Goal: Transaction & Acquisition: Obtain resource

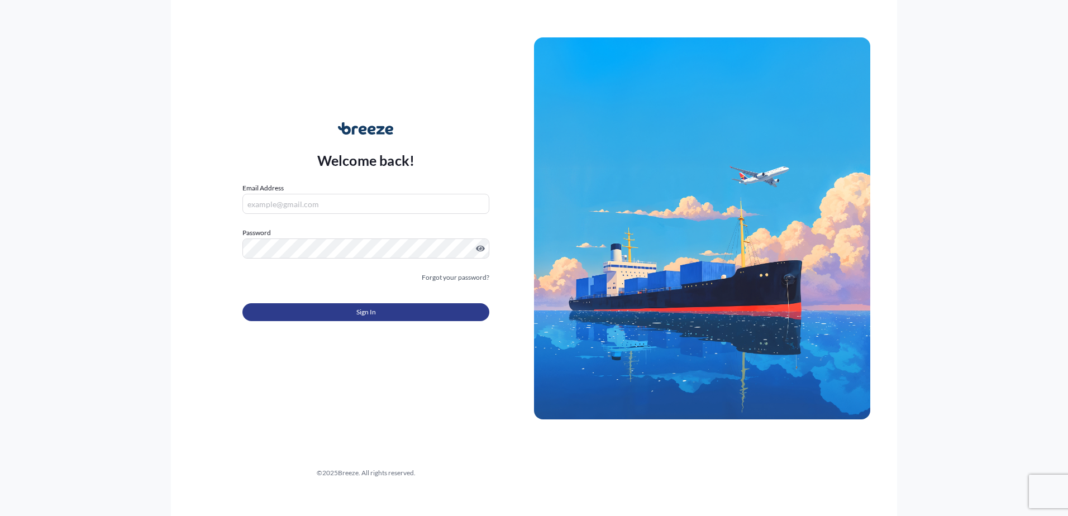
type input "[PERSON_NAME][EMAIL_ADDRESS][DOMAIN_NAME]"
click at [346, 309] on button "Sign In" at bounding box center [365, 312] width 247 height 18
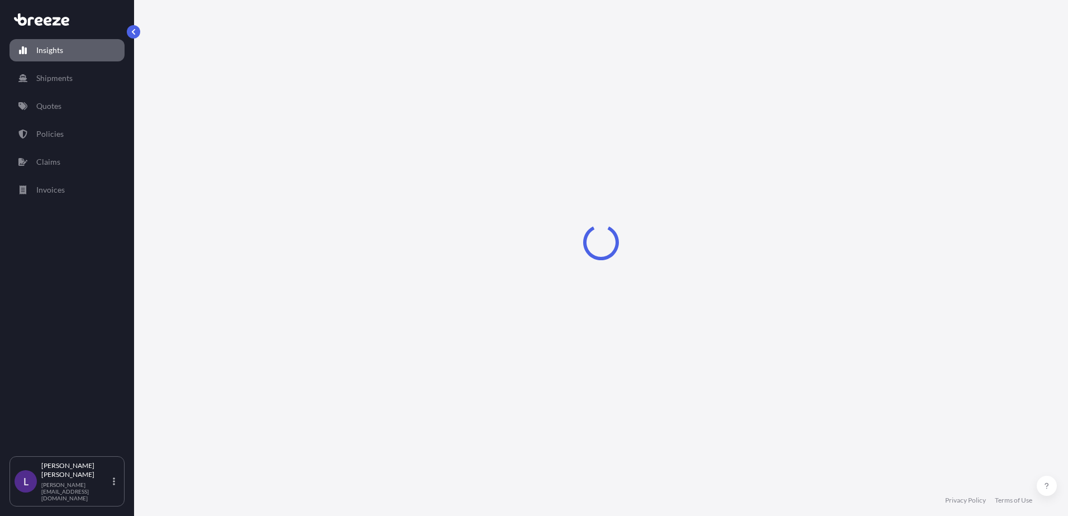
select select "2025"
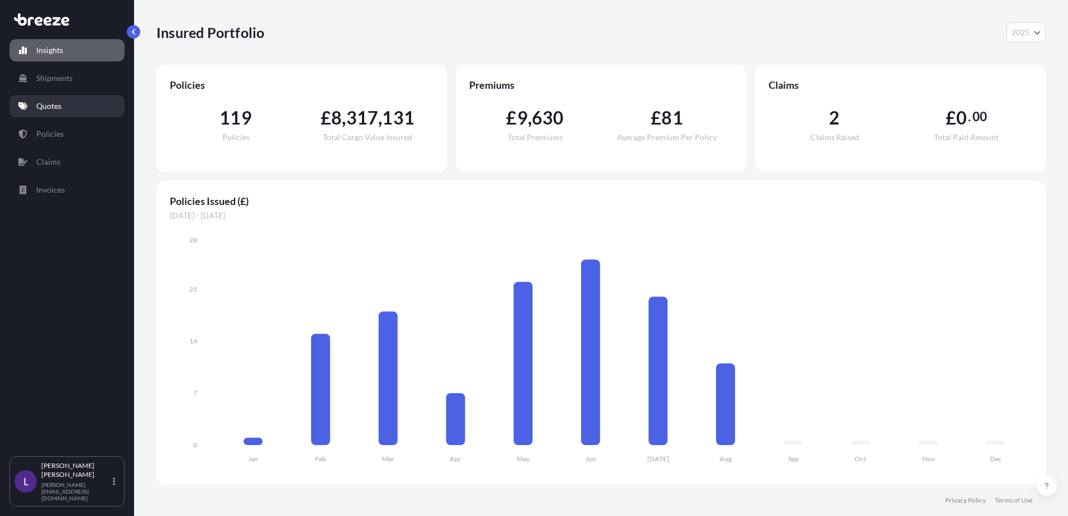
click at [48, 104] on p "Quotes" at bounding box center [48, 106] width 25 height 11
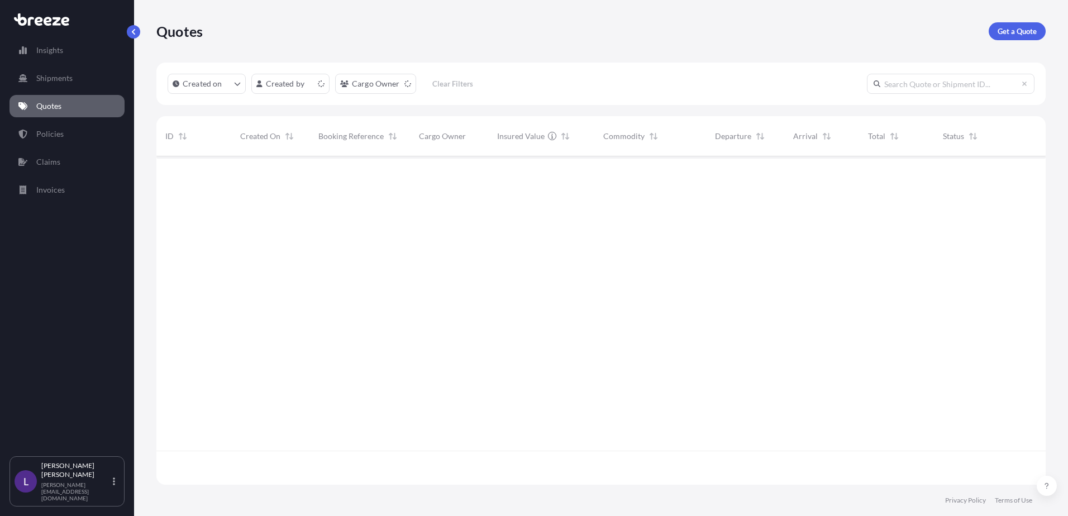
scroll to position [326, 881]
click at [1002, 28] on p "Get a Quote" at bounding box center [1016, 31] width 39 height 11
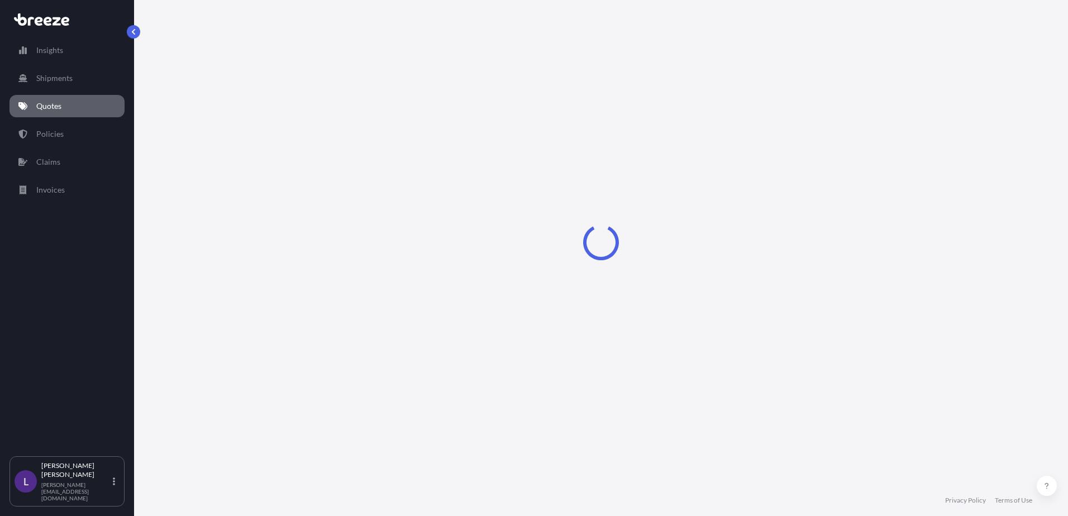
select select "Sea"
select select "1"
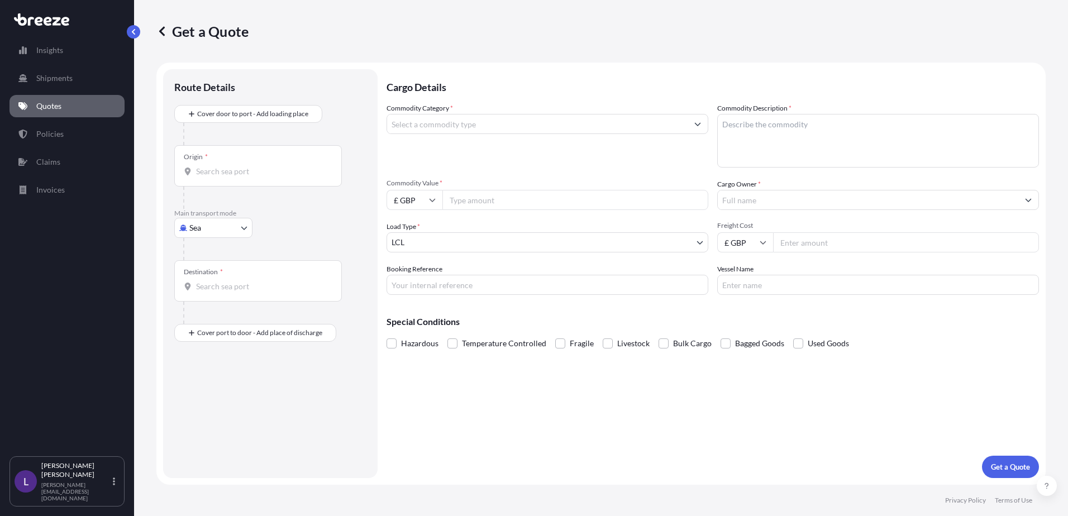
click at [216, 228] on body "Insights Shipments Quotes Policies Claims Invoices L [PERSON_NAME] [PERSON_NAME…" at bounding box center [534, 258] width 1068 height 516
click at [213, 297] on div "Road" at bounding box center [213, 297] width 69 height 20
select select "Road"
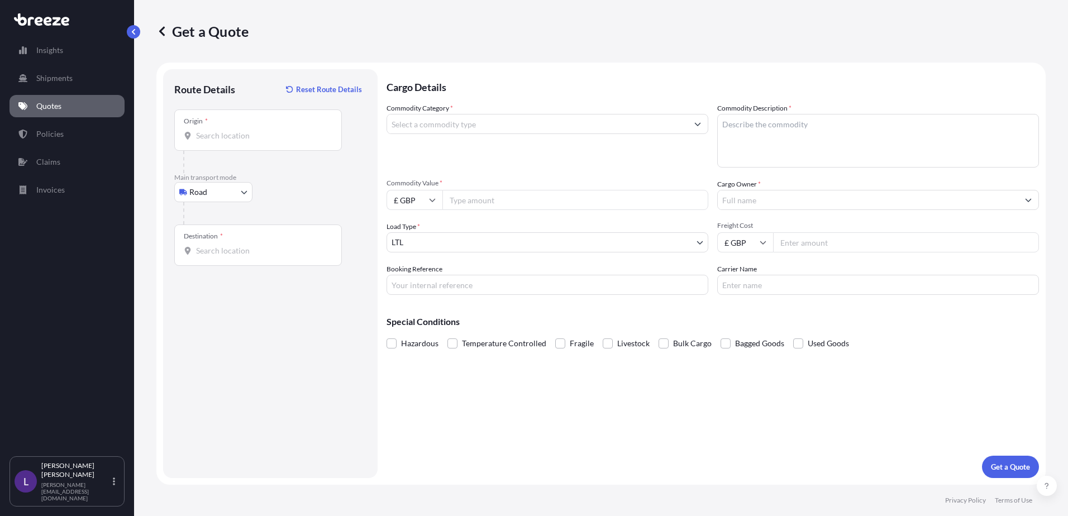
click at [213, 127] on div "Origin *" at bounding box center [258, 129] width 168 height 41
click at [213, 130] on input "Origin *" at bounding box center [262, 135] width 132 height 11
click at [219, 135] on input "Origin * Please select an origin" at bounding box center [262, 135] width 132 height 11
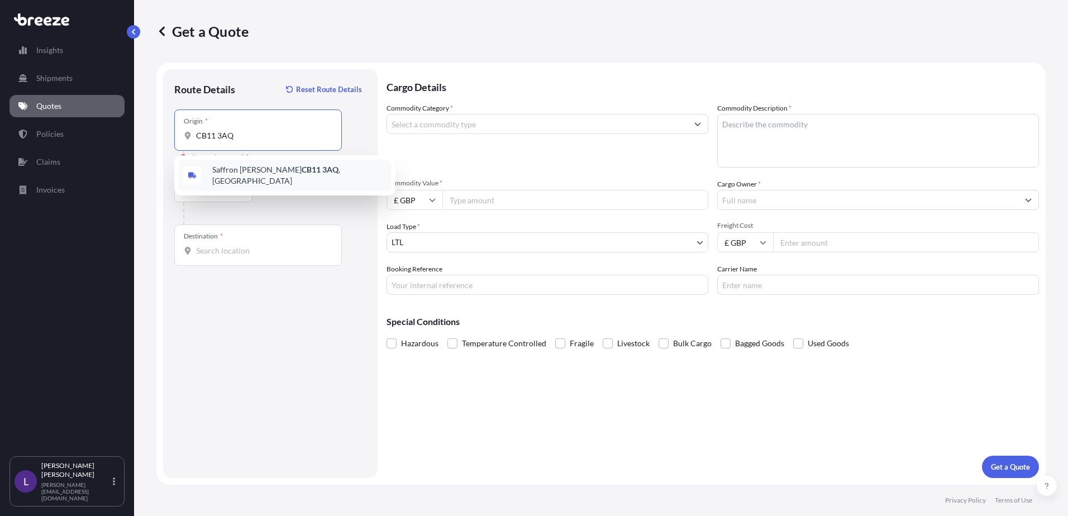
click at [229, 174] on span "[STREET_ADDRESS][PERSON_NAME]" at bounding box center [299, 175] width 174 height 22
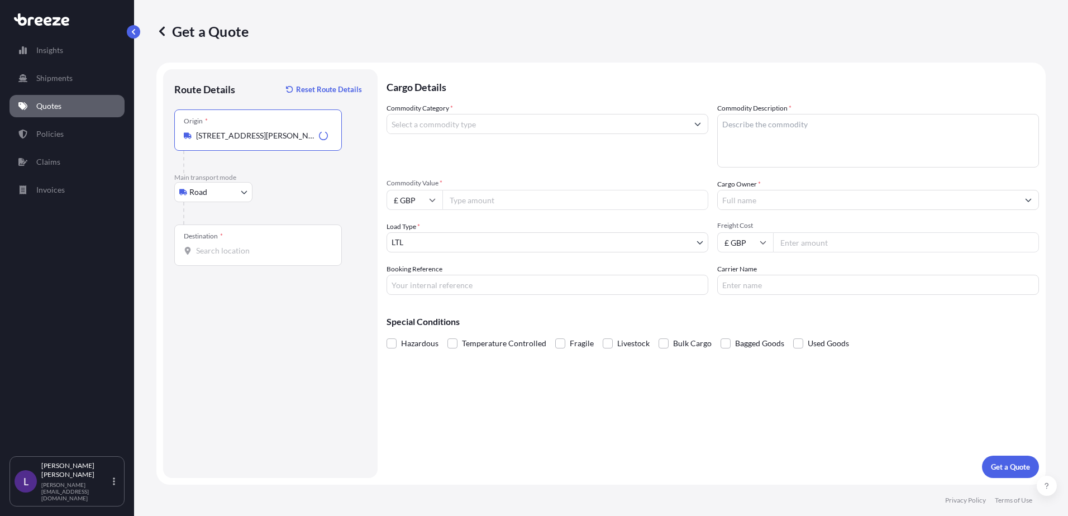
type input "[STREET_ADDRESS][PERSON_NAME]"
click at [229, 245] on input "Destination *" at bounding box center [262, 250] width 132 height 11
click at [202, 250] on input "Destination * Please select a destination" at bounding box center [262, 250] width 132 height 11
paste input "BS14 0BY"
type input "Bristol BS14 0BY, [GEOGRAPHIC_DATA]"
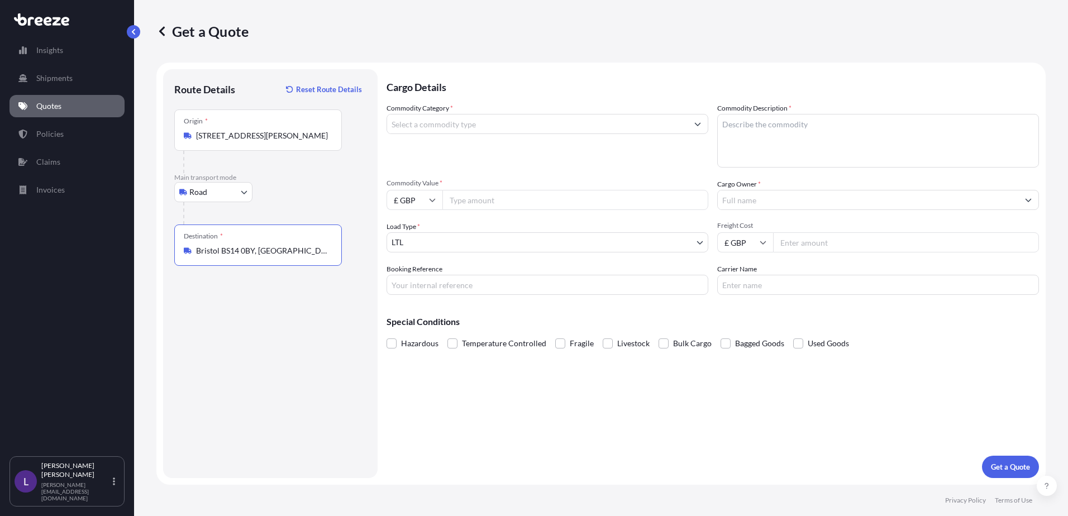
click at [422, 122] on input "Commodity Category *" at bounding box center [537, 124] width 300 height 20
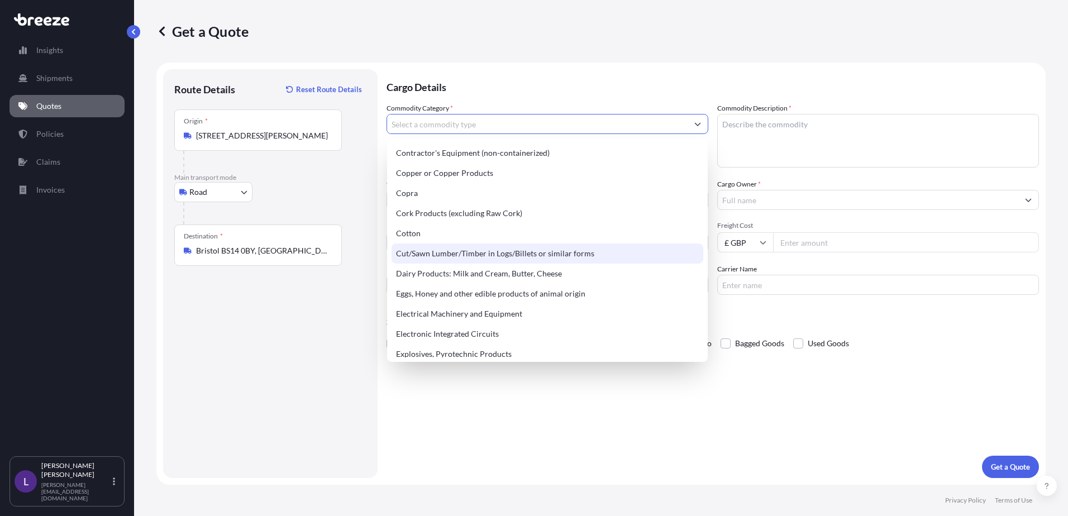
scroll to position [558, 0]
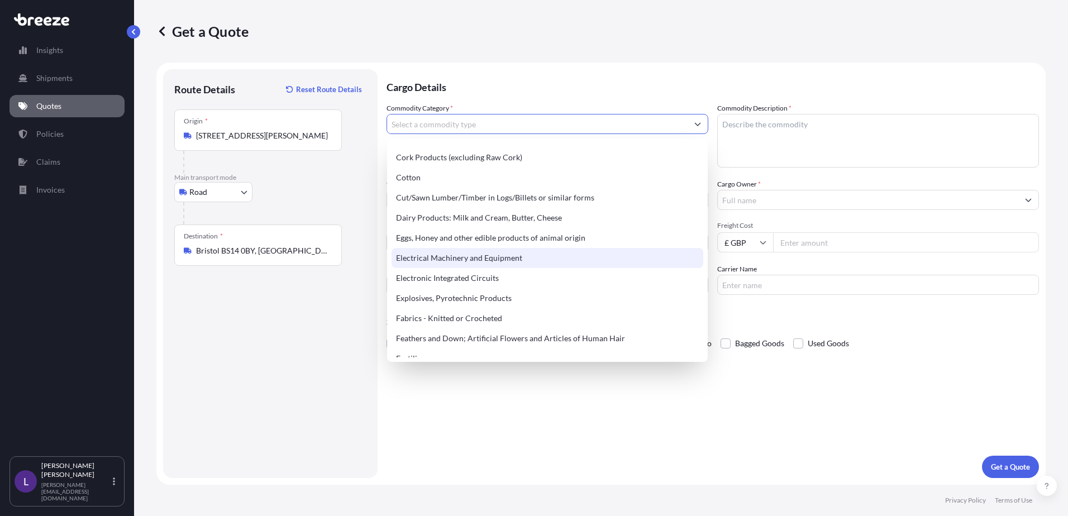
click at [576, 258] on div "Electrical Machinery and Equipment" at bounding box center [547, 258] width 312 height 20
type input "Electrical Machinery and Equipment"
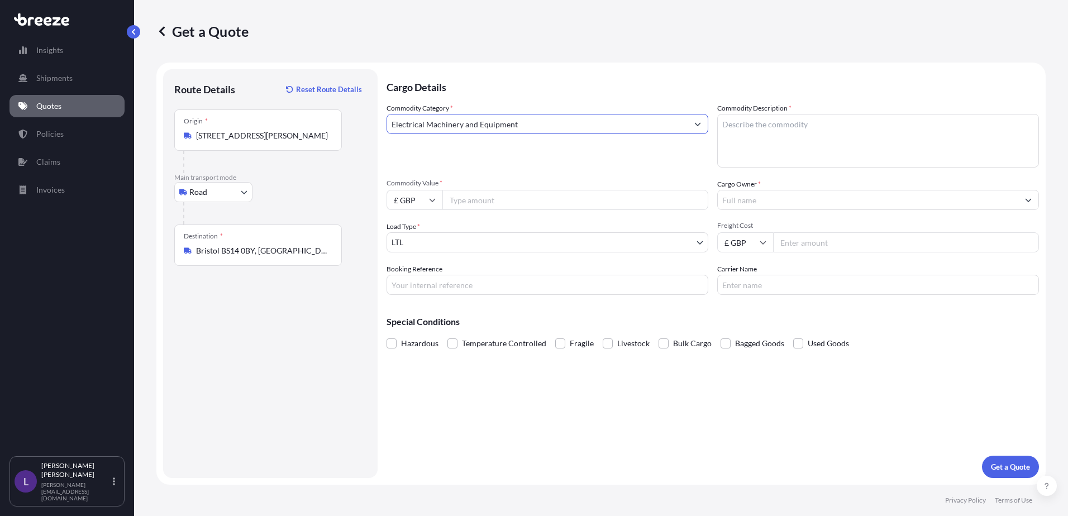
click at [743, 126] on textarea "Commodity Description *" at bounding box center [878, 141] width 322 height 54
type textarea "Electrical equipment"
click at [488, 202] on input "Commodity Value *" at bounding box center [575, 200] width 266 height 20
type input "25000"
drag, startPoint x: 739, startPoint y: 202, endPoint x: 909, endPoint y: 166, distance: 173.9
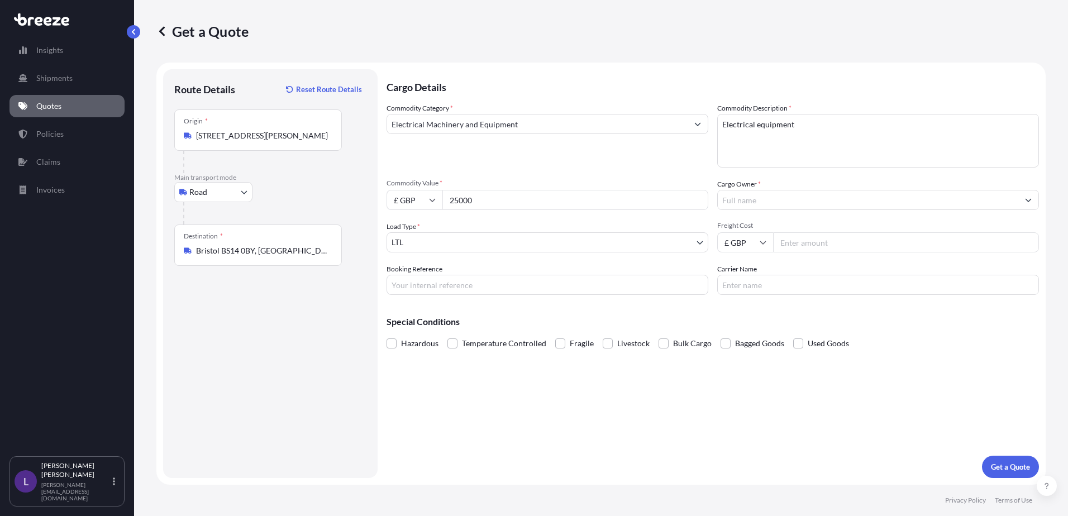
click at [739, 201] on input "Cargo Owner *" at bounding box center [868, 200] width 300 height 20
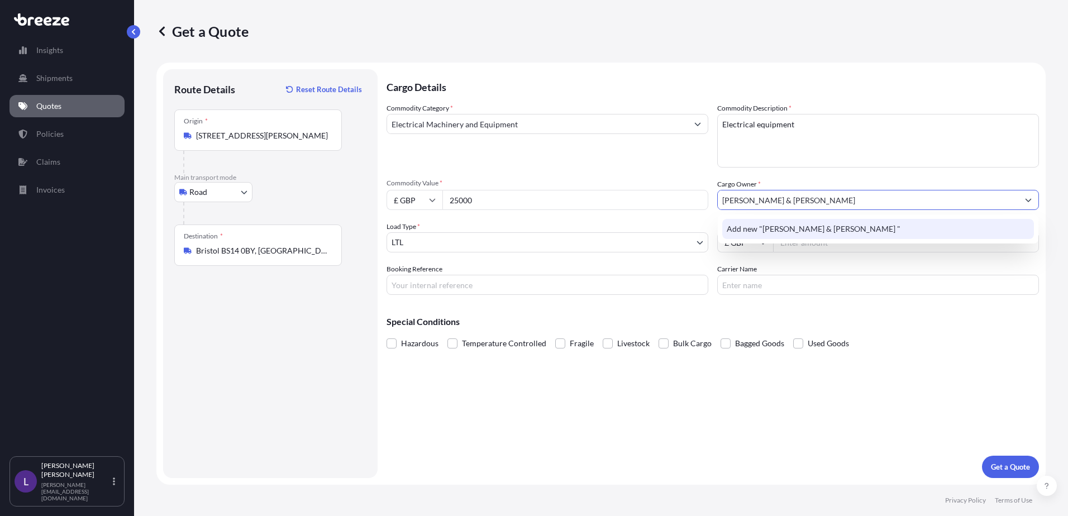
click at [807, 229] on span "Add new "[PERSON_NAME] & [PERSON_NAME] "" at bounding box center [814, 228] width 174 height 11
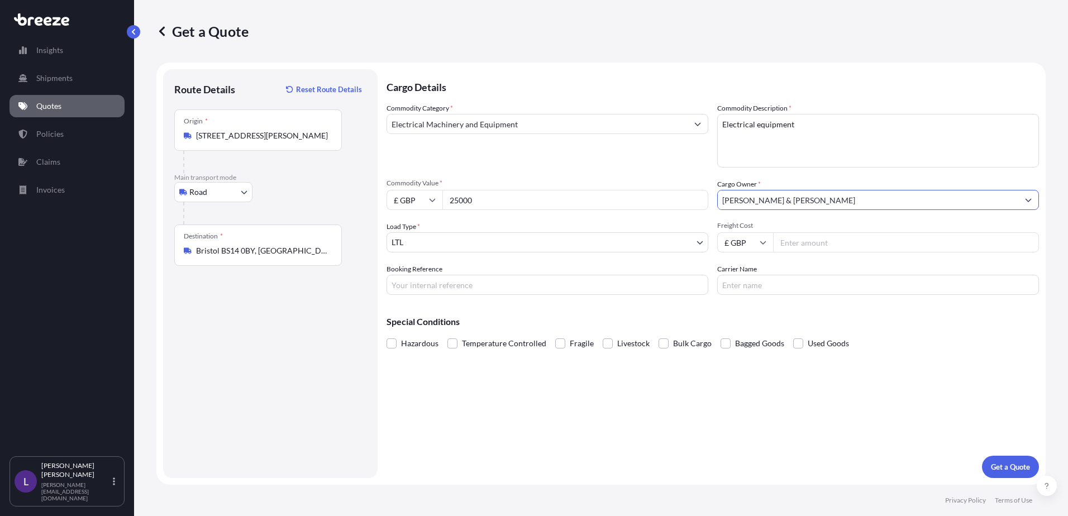
type input "[PERSON_NAME] & [PERSON_NAME]"
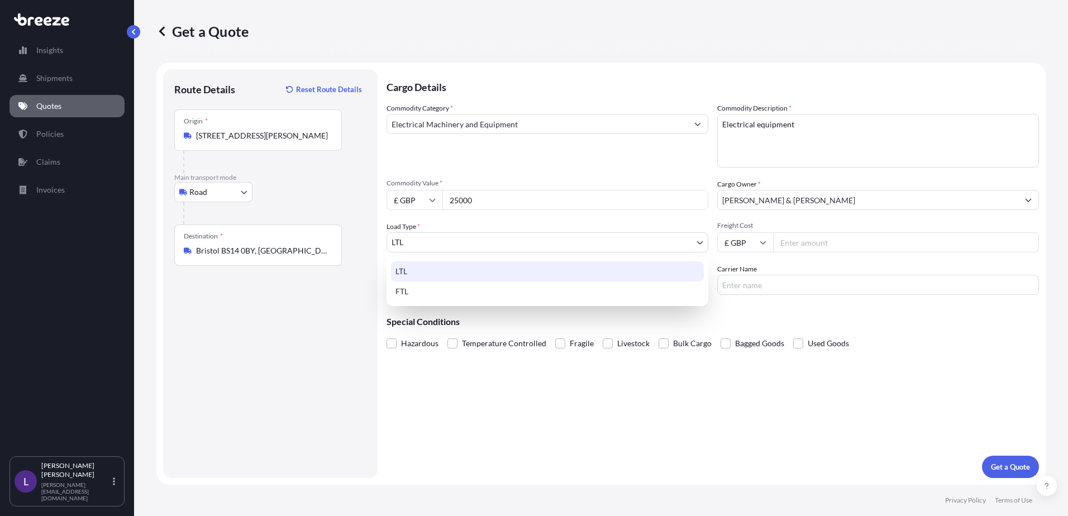
click at [422, 245] on body "0 options available. 1 option available. 0 options available. 1 option availabl…" at bounding box center [534, 258] width 1068 height 516
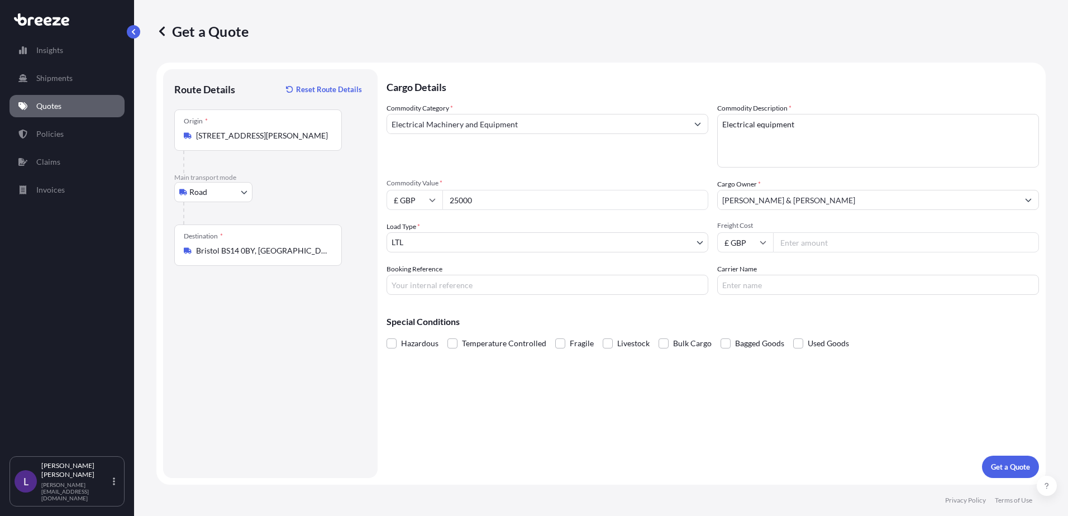
drag, startPoint x: 800, startPoint y: 242, endPoint x: 814, endPoint y: 243, distance: 13.4
click at [801, 243] on input "Freight Cost" at bounding box center [906, 242] width 266 height 20
type input "400.00"
click at [466, 276] on input "Booking Reference" at bounding box center [547, 285] width 322 height 20
drag, startPoint x: 420, startPoint y: 285, endPoint x: 446, endPoint y: 285, distance: 25.1
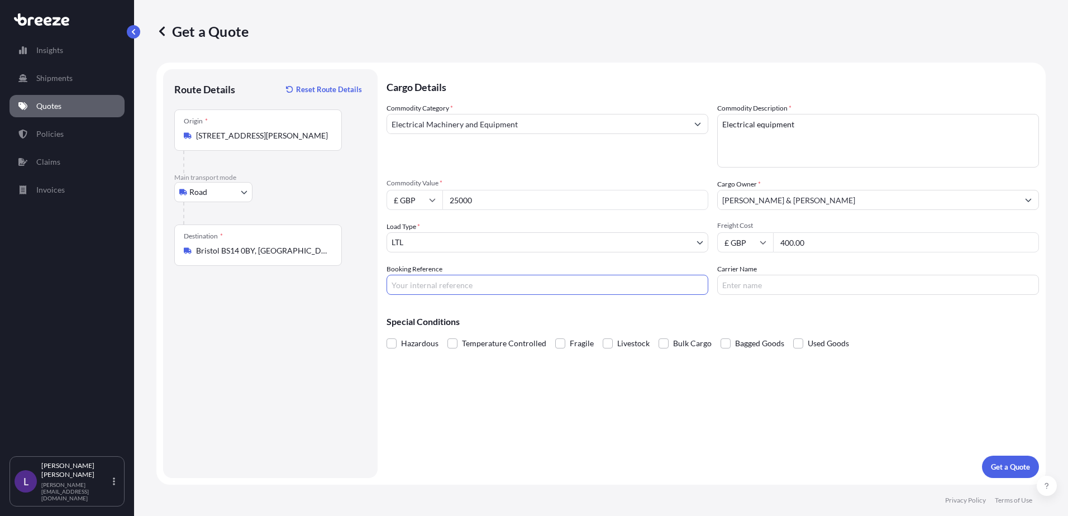
click at [420, 285] on input "Booking Reference" at bounding box center [547, 285] width 322 height 20
type input "Q24385"
drag, startPoint x: 728, startPoint y: 283, endPoint x: 738, endPoint y: 284, distance: 10.2
click at [728, 283] on input "Carrier Name" at bounding box center [878, 285] width 322 height 20
click at [774, 281] on input "Carrier Name" at bounding box center [878, 285] width 322 height 20
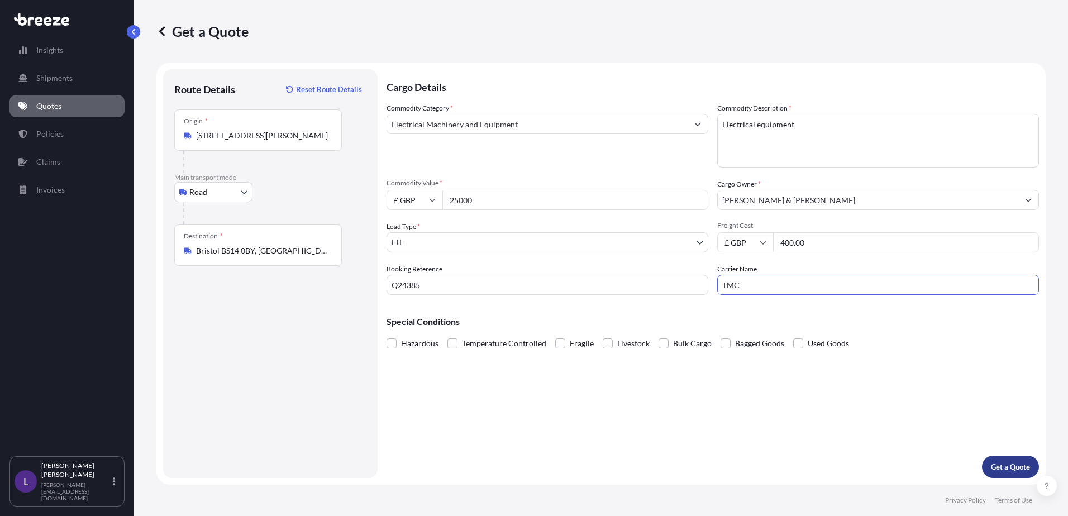
type input "TMC"
click at [997, 463] on p "Get a Quote" at bounding box center [1010, 466] width 39 height 11
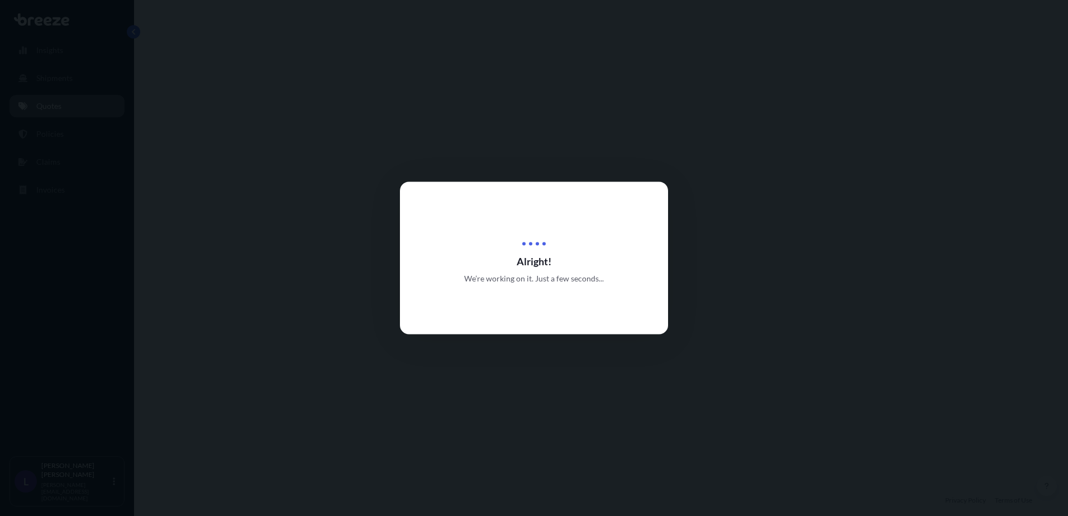
select select "Road"
select select "1"
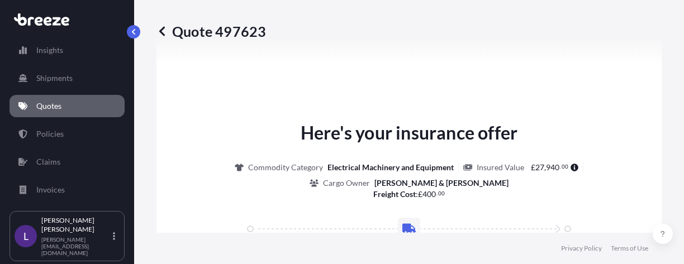
scroll to position [751, 0]
